Goal: Find specific page/section: Find specific page/section

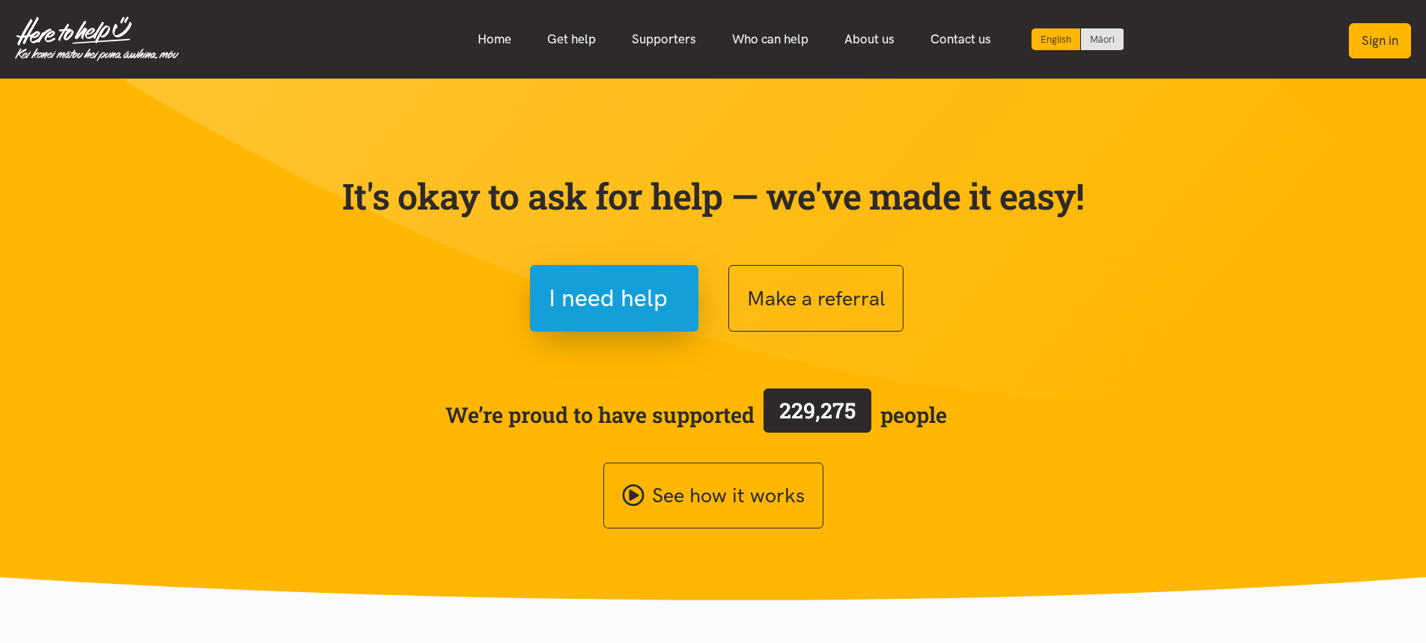
click at [1370, 34] on button "Sign in" at bounding box center [1379, 40] width 62 height 35
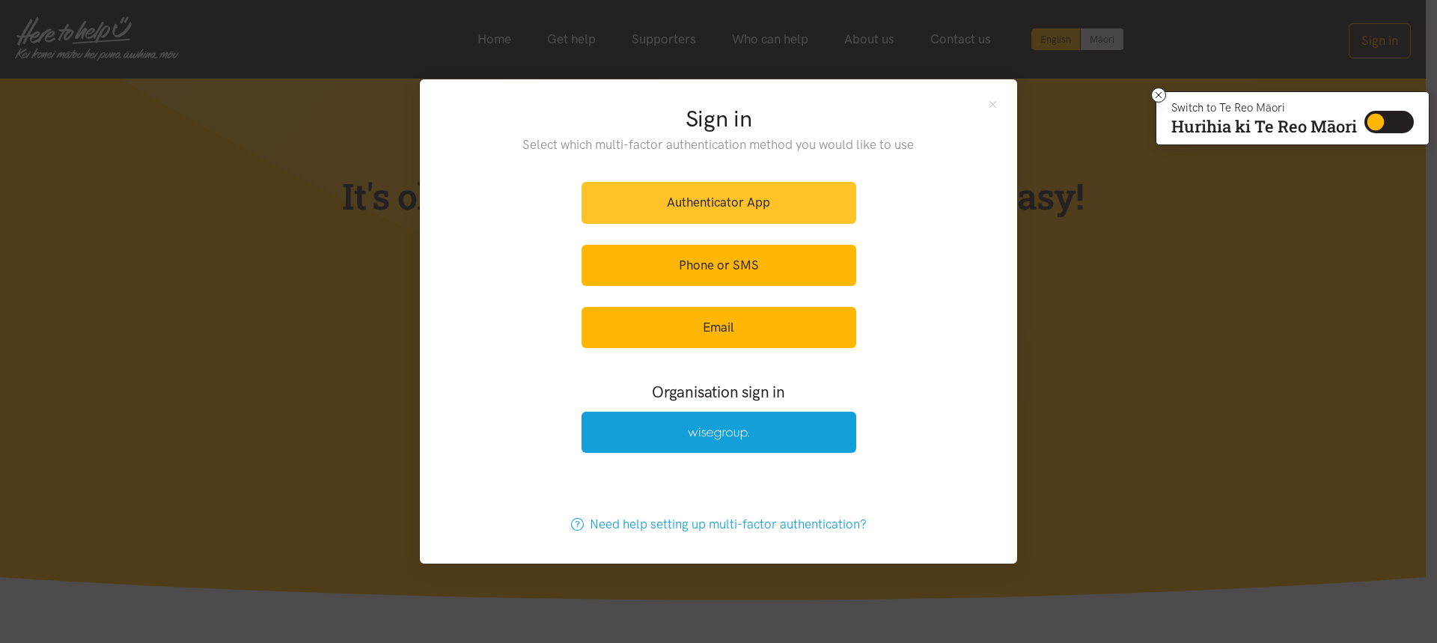
click at [806, 201] on link "Authenticator App" at bounding box center [718, 202] width 275 height 41
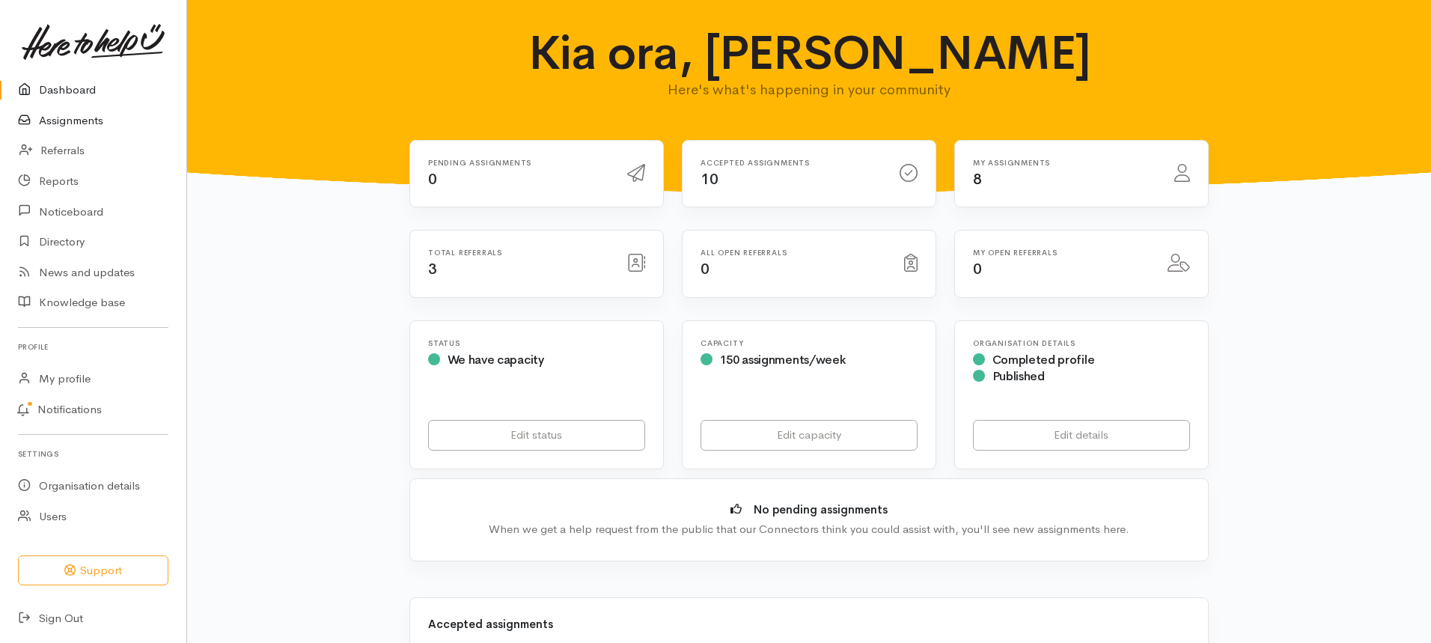
click at [78, 119] on link "Assignments" at bounding box center [93, 121] width 186 height 31
